Goal: Information Seeking & Learning: Find contact information

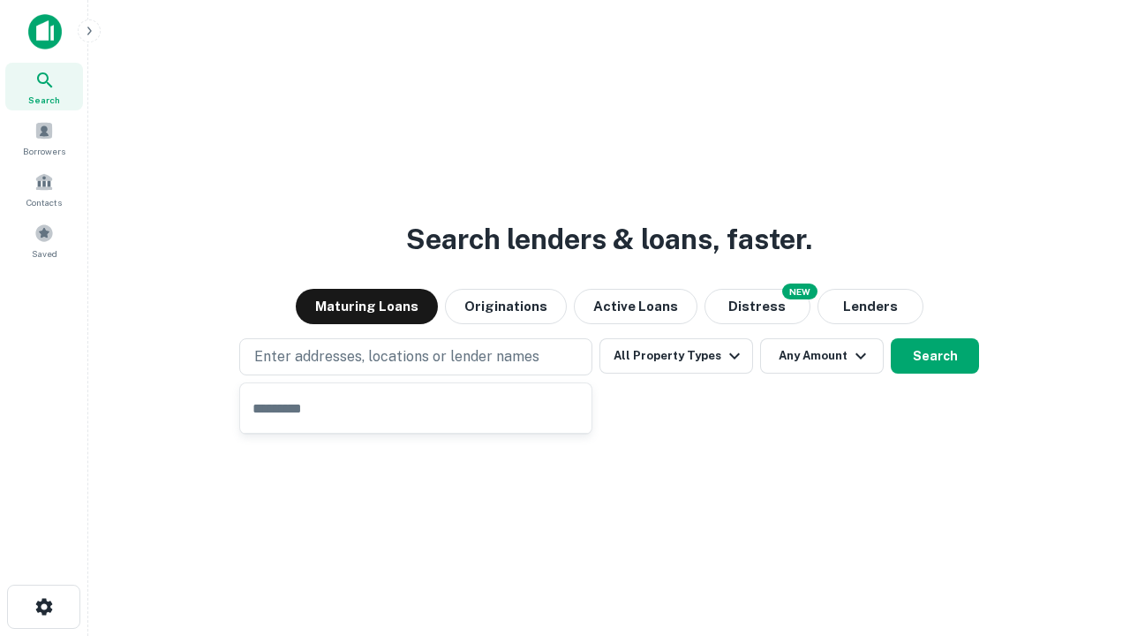
type input "**********"
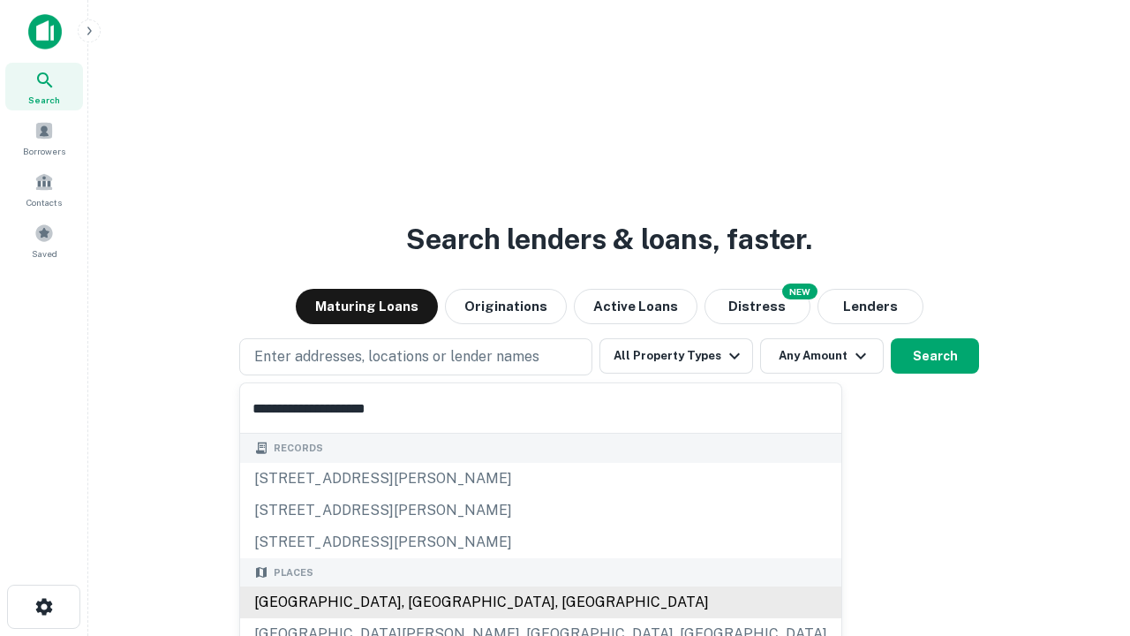
click at [422, 602] on div "[GEOGRAPHIC_DATA], [GEOGRAPHIC_DATA], [GEOGRAPHIC_DATA]" at bounding box center [540, 602] width 601 height 32
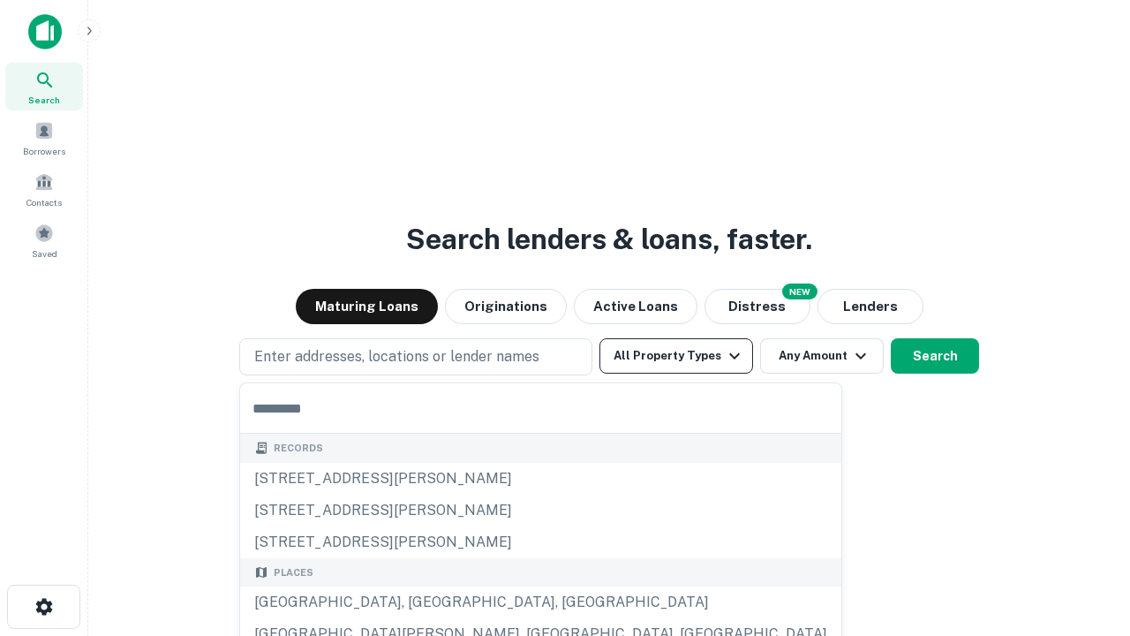
click at [676, 356] on button "All Property Types" at bounding box center [676, 355] width 154 height 35
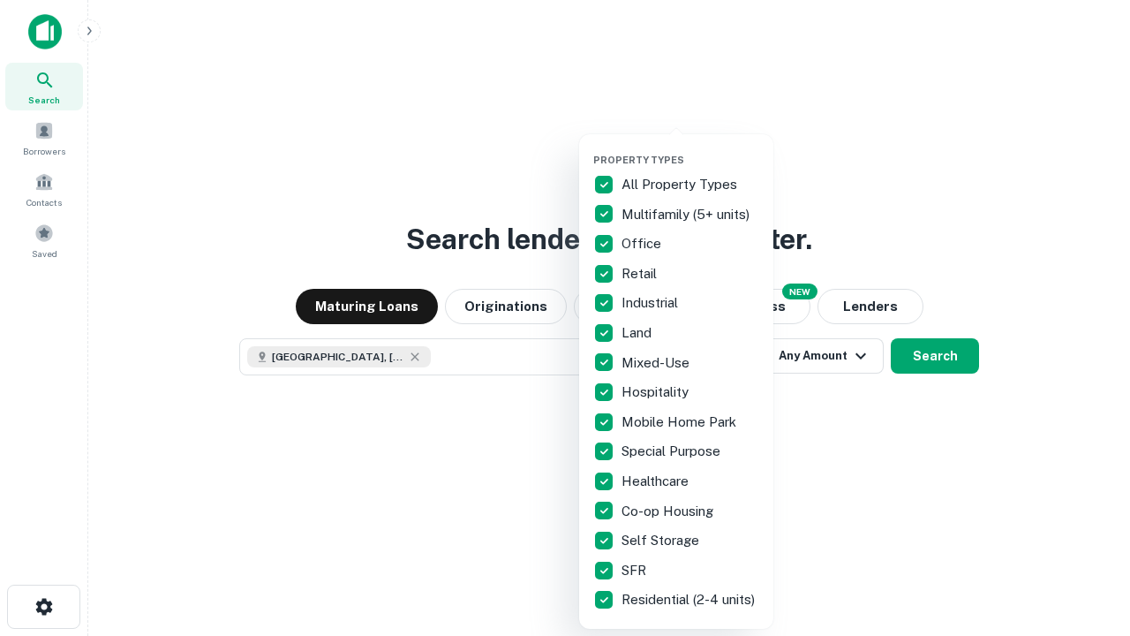
click at [690, 148] on button "button" at bounding box center [690, 148] width 194 height 1
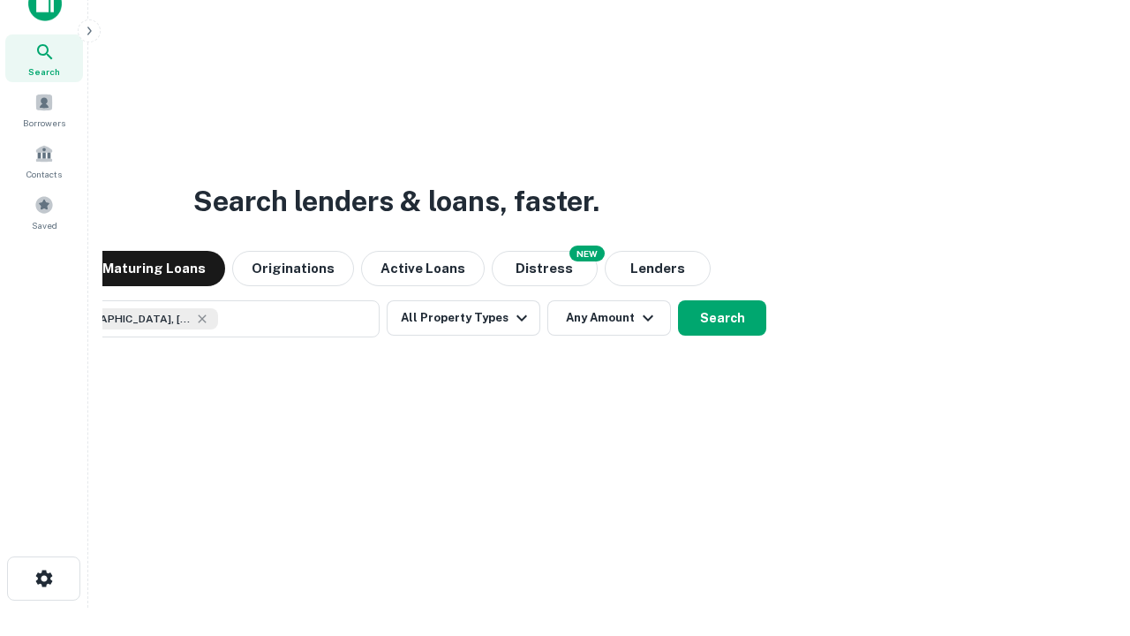
scroll to position [127, 500]
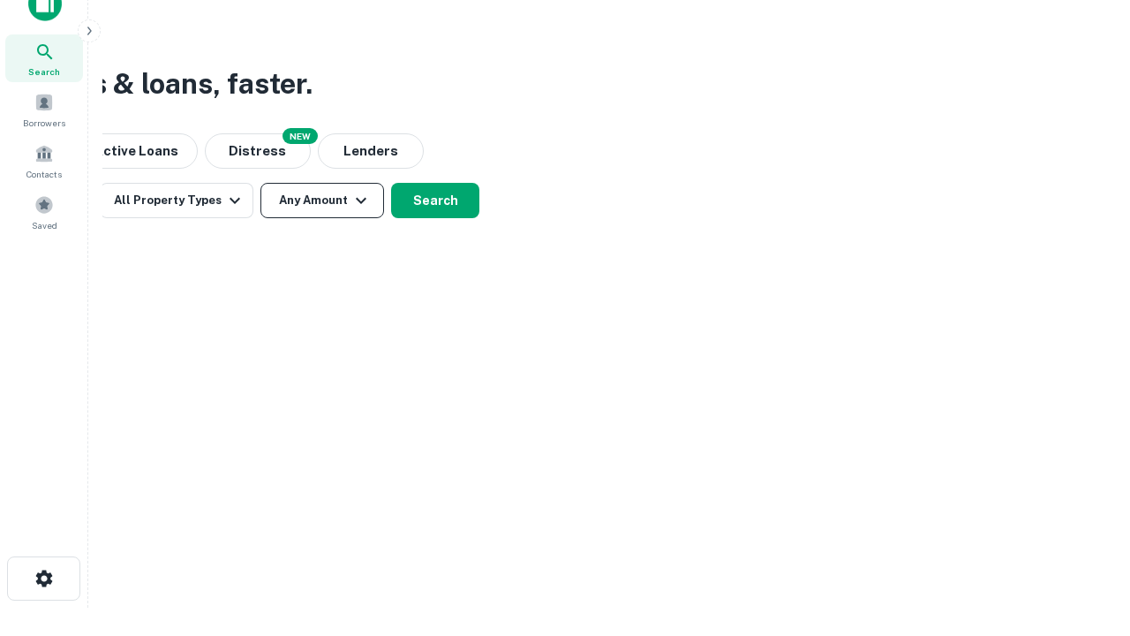
click at [322, 200] on button "Any Amount" at bounding box center [322, 200] width 124 height 35
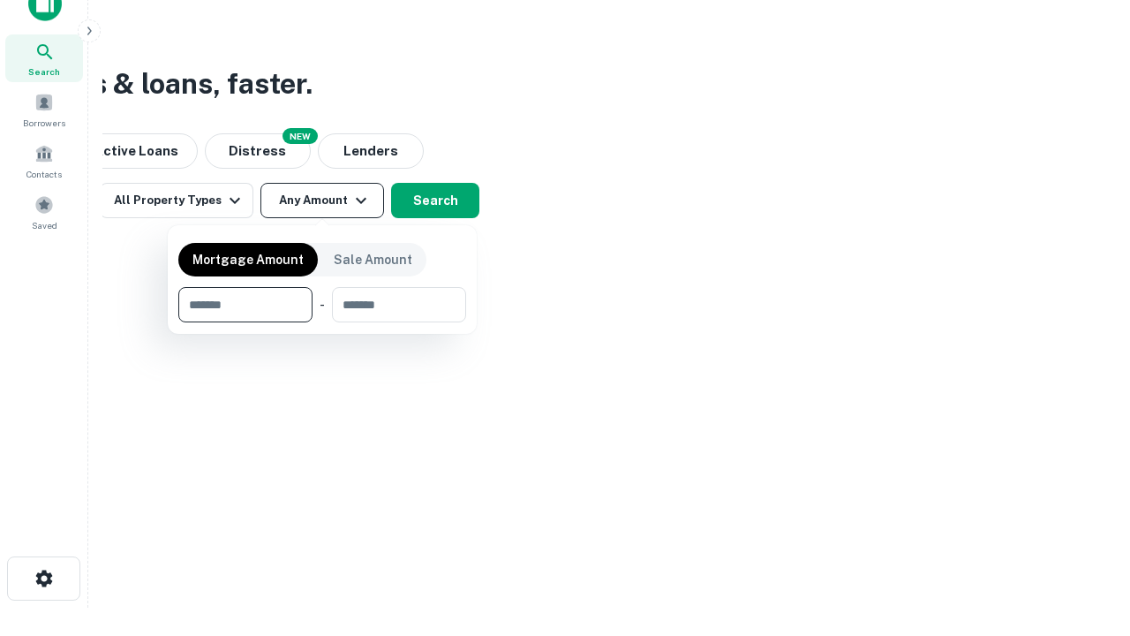
type input "*******"
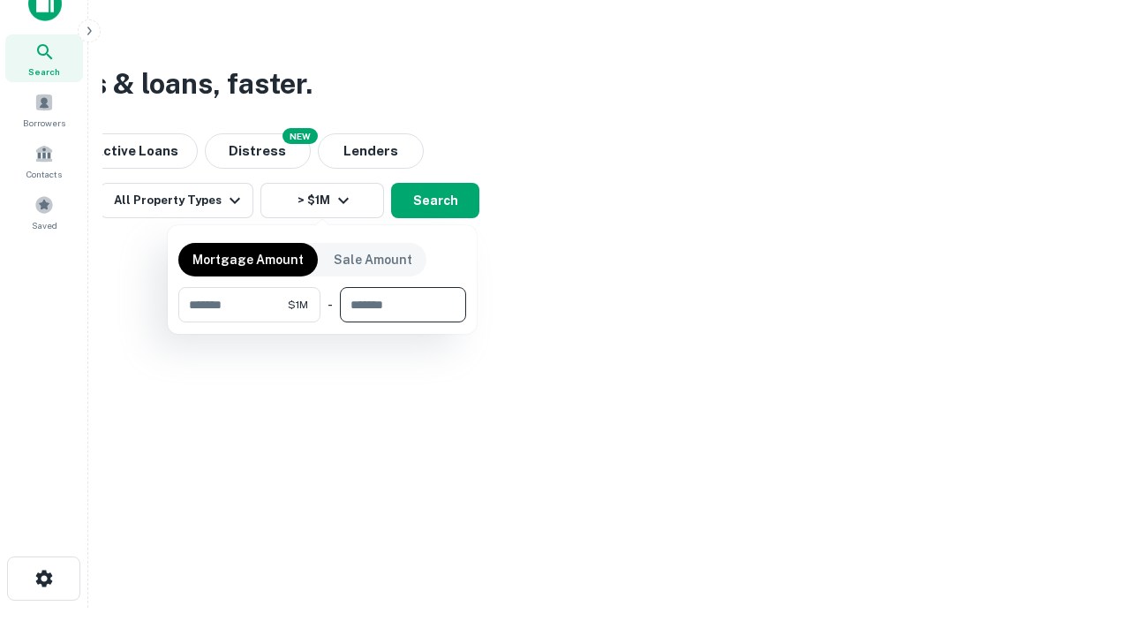
type input "*******"
click at [322, 322] on button "button" at bounding box center [322, 322] width 288 height 1
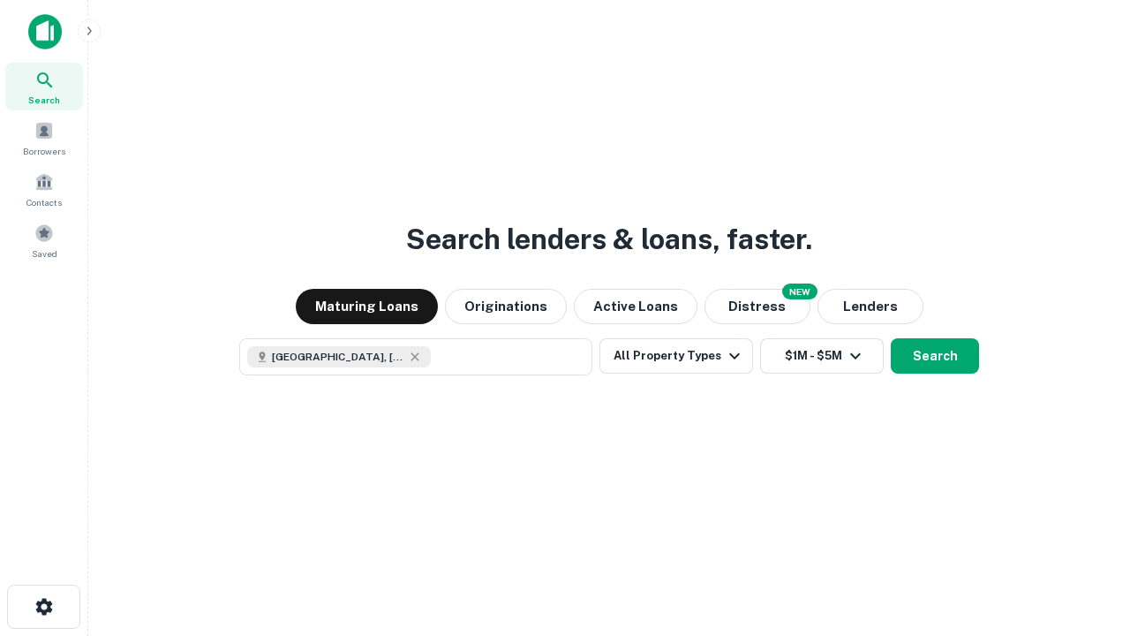
scroll to position [28, 0]
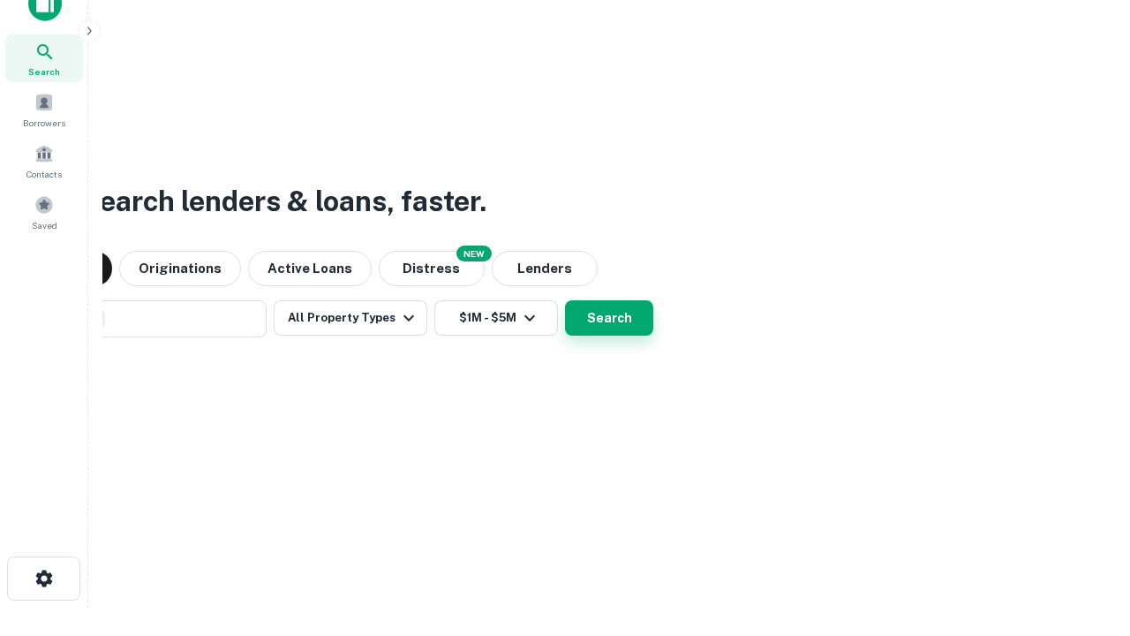
click at [565, 300] on button "Search" at bounding box center [609, 317] width 88 height 35
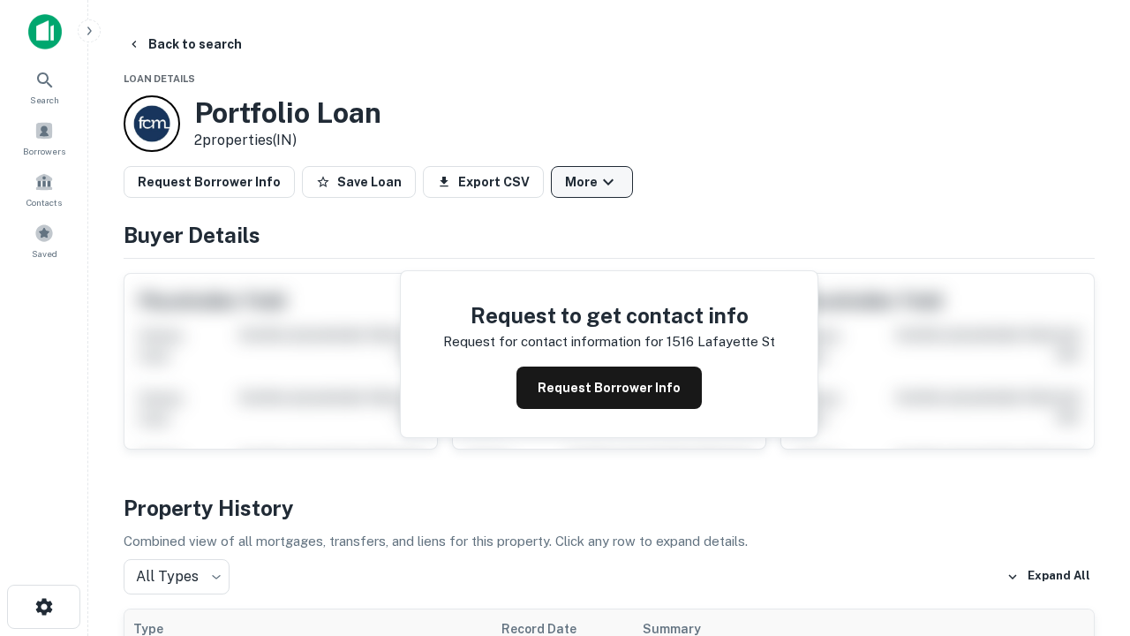
click at [591, 182] on button "More" at bounding box center [592, 182] width 82 height 32
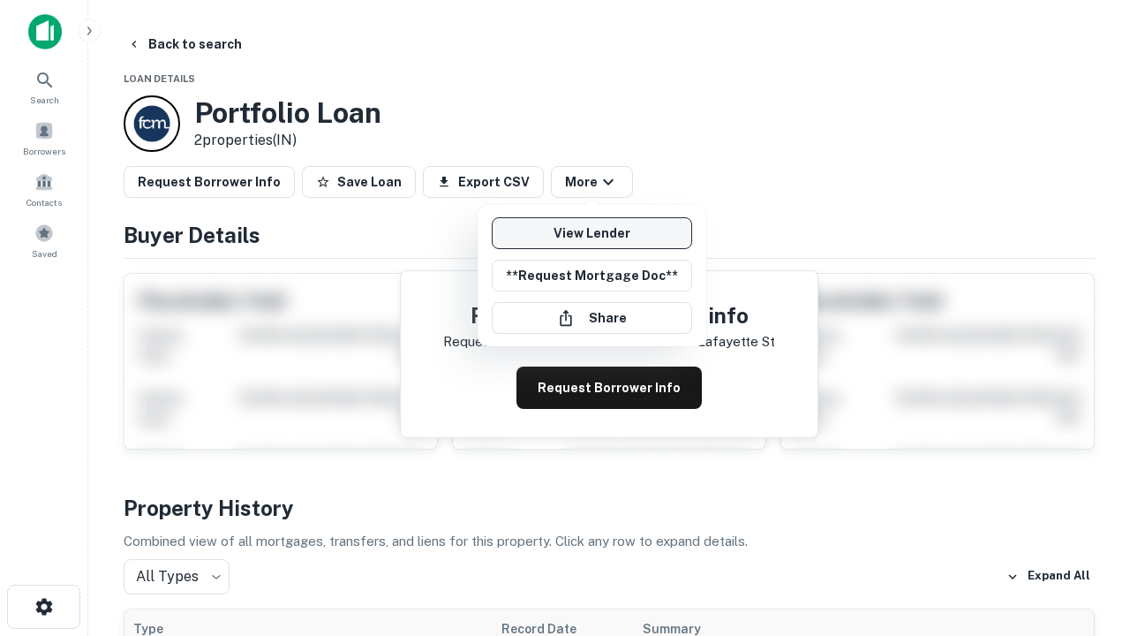
click at [591, 233] on link "View Lender" at bounding box center [592, 233] width 200 height 32
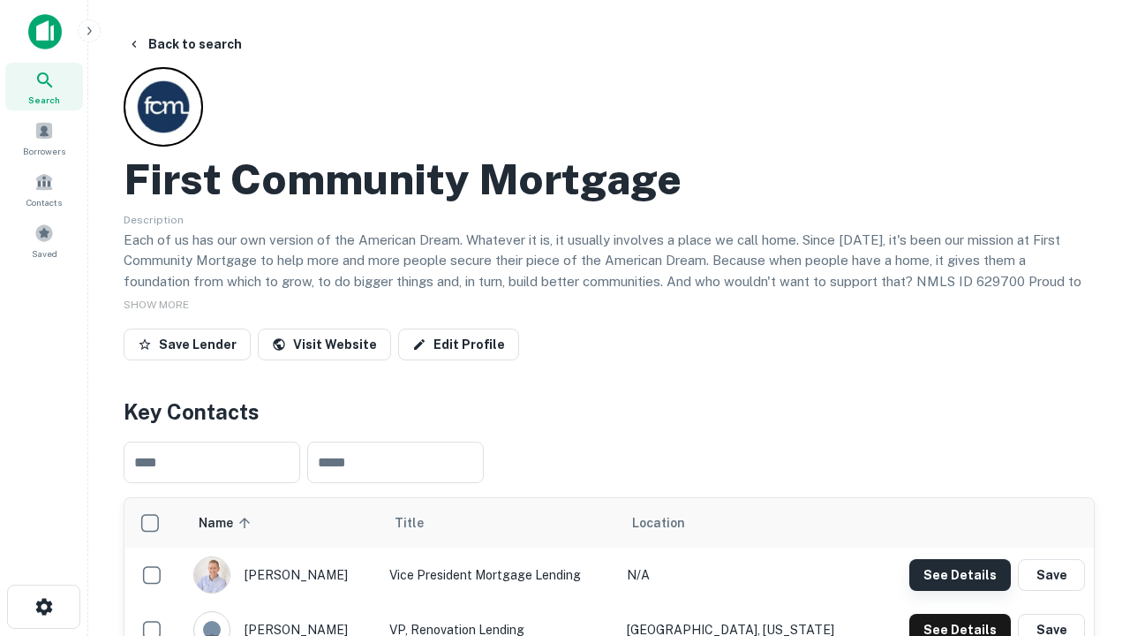
click at [960, 574] on button "See Details" at bounding box center [960, 575] width 102 height 32
click at [43, 606] on icon "button" at bounding box center [44, 606] width 21 height 21
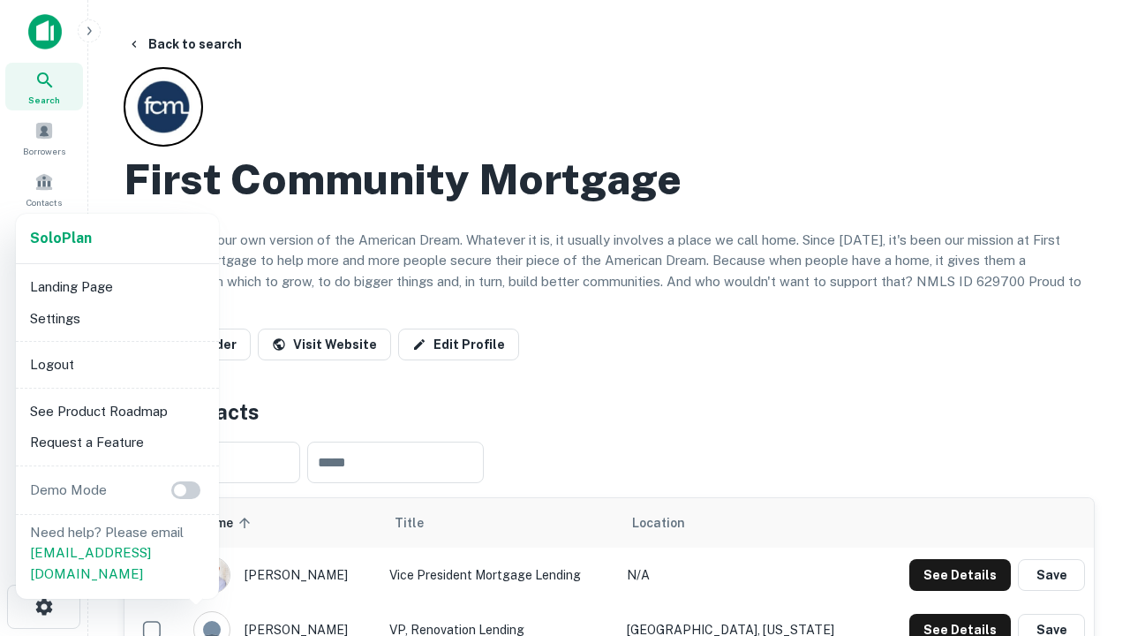
click at [117, 364] on li "Logout" at bounding box center [117, 365] width 189 height 32
